Goal: Task Accomplishment & Management: Manage account settings

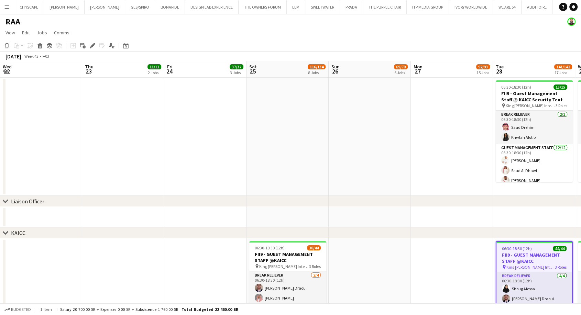
scroll to position [258, 0]
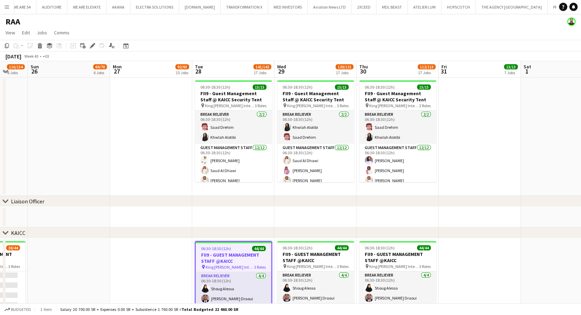
click at [11, 8] on button "Menu" at bounding box center [7, 7] width 14 height 14
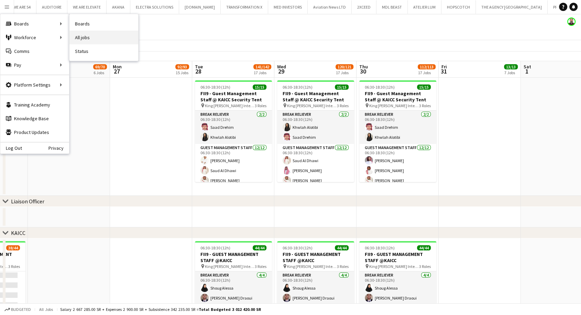
click at [87, 36] on link "All jobs" at bounding box center [103, 38] width 69 height 14
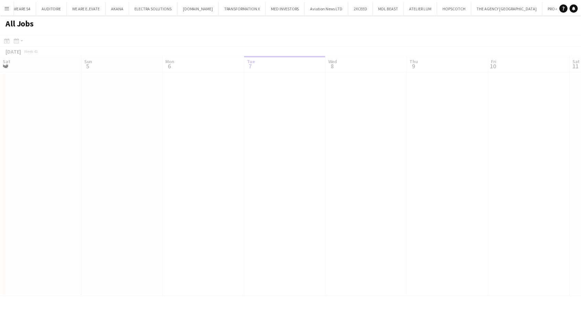
scroll to position [0, 164]
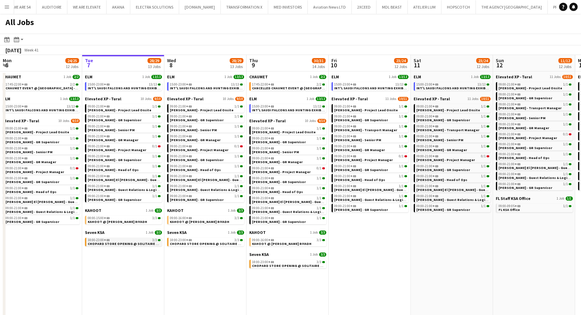
click at [116, 240] on div "18:00-23:00 +03 3/3" at bounding box center [124, 240] width 73 height 3
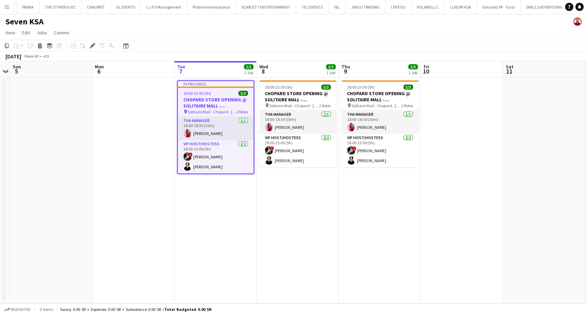
scroll to position [0, 1308]
click at [94, 45] on icon at bounding box center [92, 46] width 4 height 4
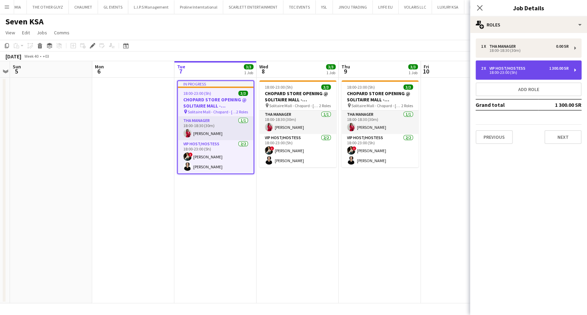
click at [507, 69] on div "2 x VIP Host/Hostess 1 300.00 SR 18:00-23:00 (5h)" at bounding box center [525, 70] width 88 height 8
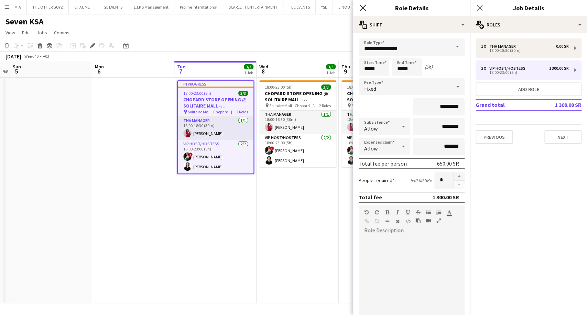
click at [362, 8] on icon at bounding box center [362, 7] width 7 height 7
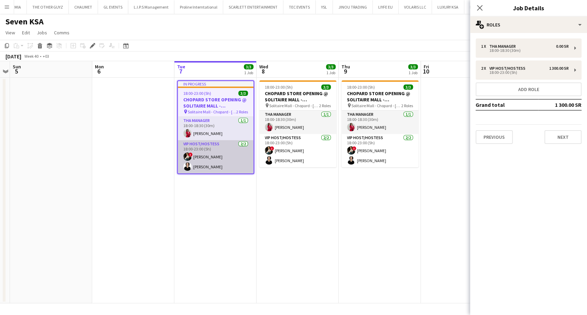
click at [238, 163] on app-card-role "VIP Host/Hostess [DATE] 18:00-23:00 (5h) ! Viktoriia Buznitska [PERSON_NAME]" at bounding box center [216, 156] width 76 height 33
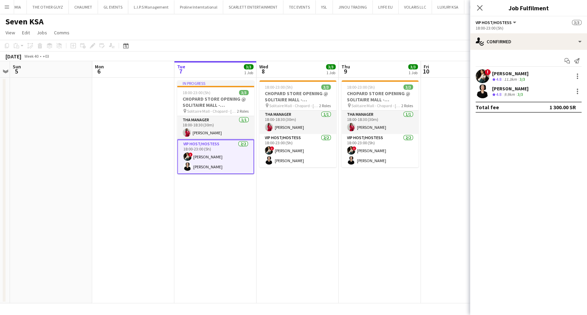
click at [502, 75] on div "[PERSON_NAME]" at bounding box center [510, 73] width 36 height 6
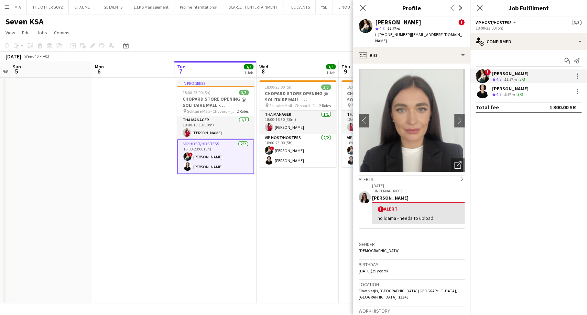
click at [500, 89] on div "[PERSON_NAME]" at bounding box center [510, 89] width 36 height 6
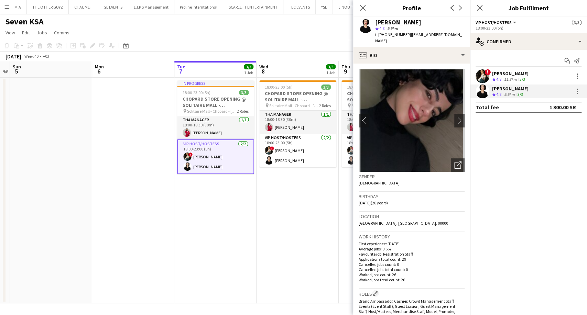
click at [499, 79] on span "4.8" at bounding box center [498, 79] width 5 height 5
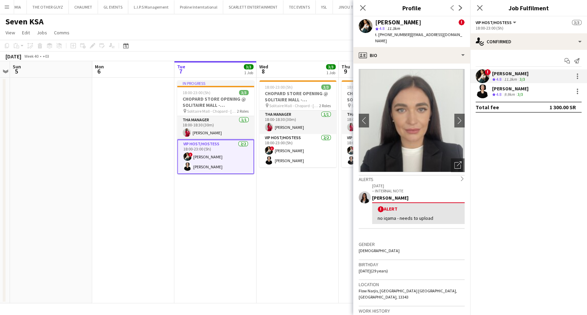
click at [498, 89] on div "[PERSON_NAME]" at bounding box center [510, 89] width 36 height 6
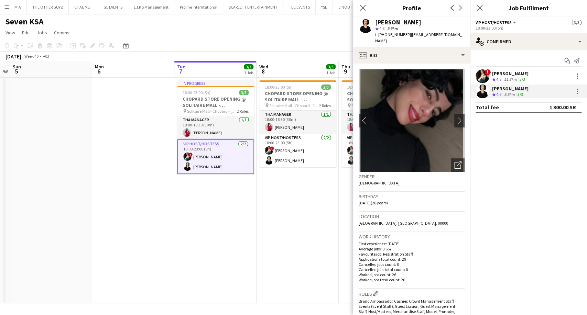
click at [500, 79] on span "4.8" at bounding box center [498, 79] width 5 height 5
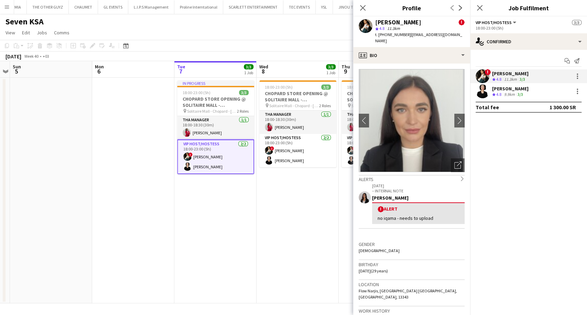
click at [498, 91] on div "[PERSON_NAME]" at bounding box center [510, 89] width 36 height 6
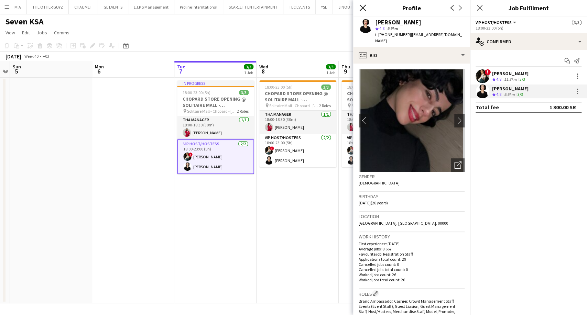
click at [360, 11] on icon at bounding box center [362, 7] width 7 height 7
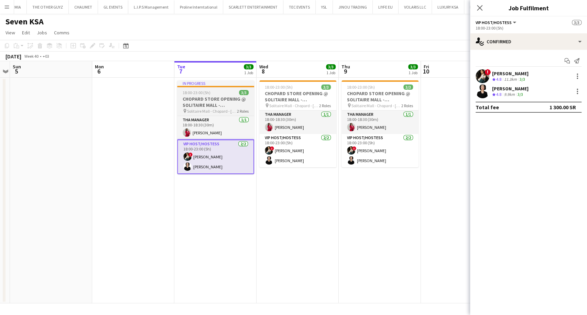
click at [215, 99] on h3 "CHOPARD STORE OPENING @ SOLITAIRE MALL - [GEOGRAPHIC_DATA]" at bounding box center [215, 102] width 77 height 12
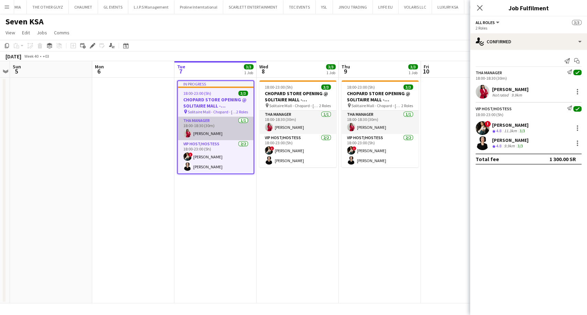
click at [236, 131] on app-card-role "THA Manager [DATE] 18:00-18:30 (30m) [PERSON_NAME]" at bounding box center [216, 128] width 76 height 23
